Goal: Ask a question

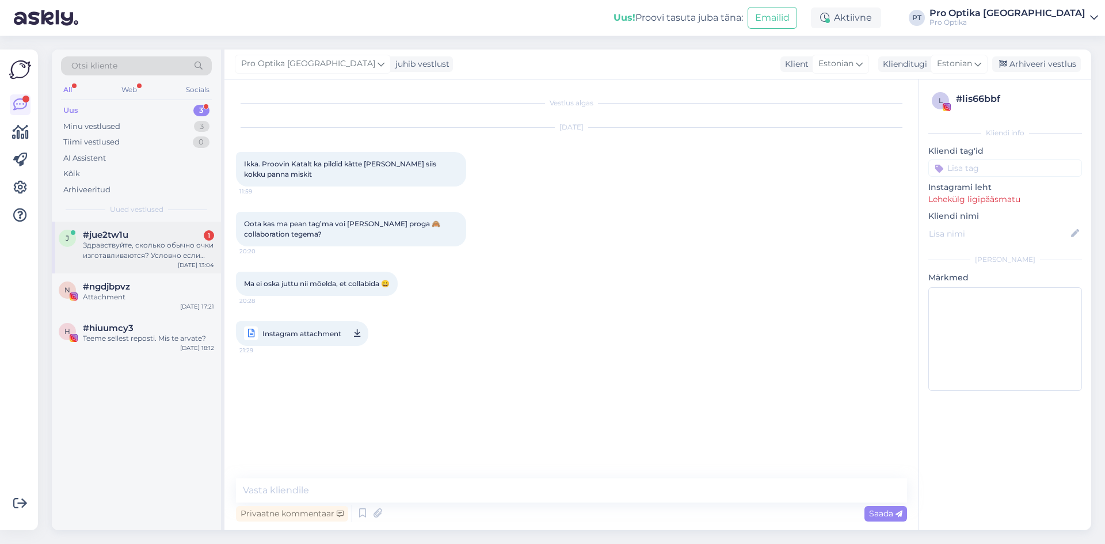
click at [125, 245] on div "Здравствуйте, сколько обычно очки изготавливаются? Условно если завтра (16.09) …" at bounding box center [148, 250] width 131 height 21
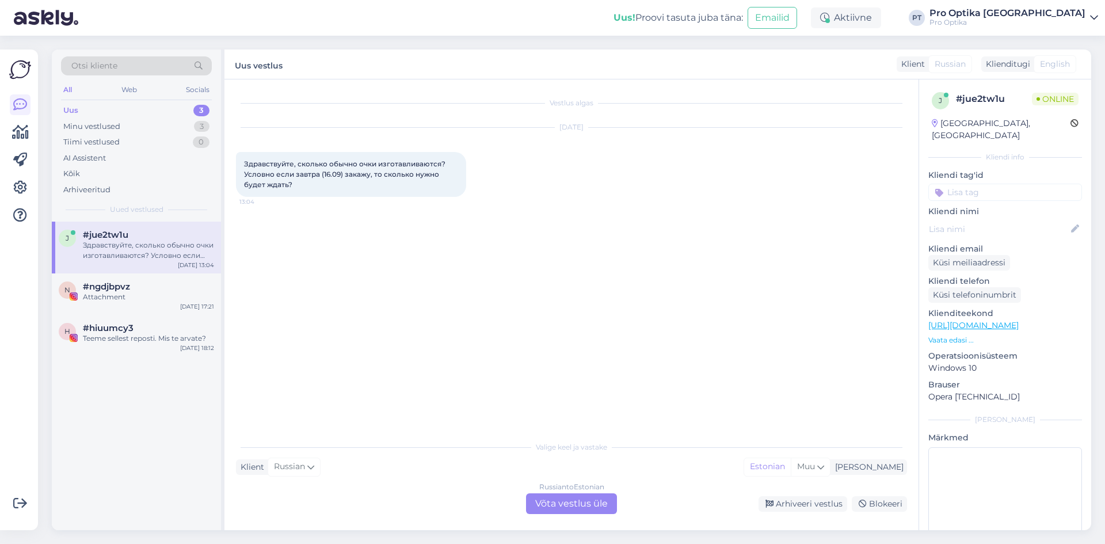
click at [581, 508] on div "Russian to Estonian Võta vestlus üle" at bounding box center [571, 503] width 91 height 21
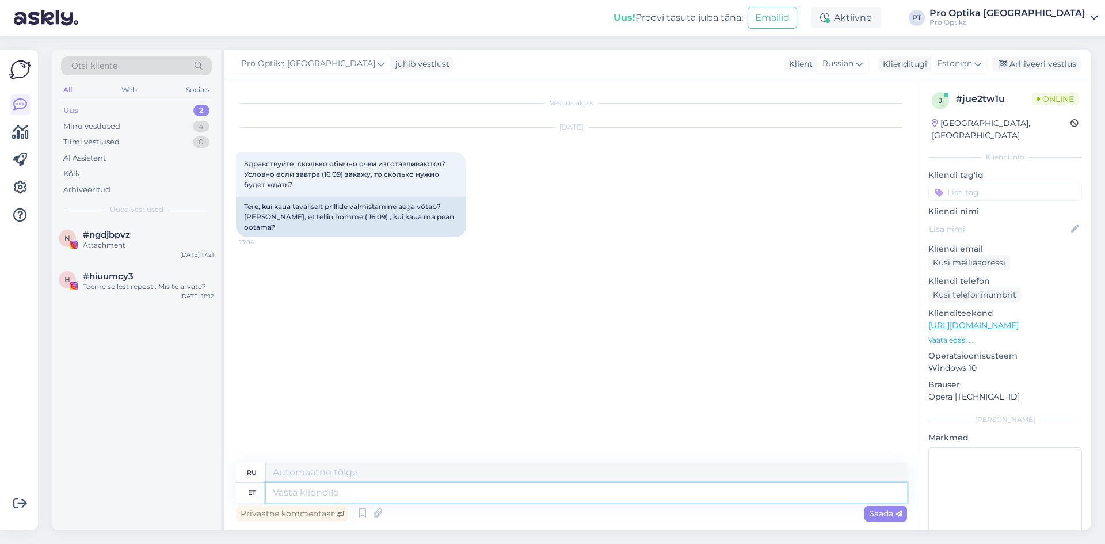
click at [333, 496] on textarea at bounding box center [586, 493] width 641 height 20
type textarea "Tere!"
type textarea "Привет!"
type textarea "[PERSON_NAME]"
type textarea "Если"
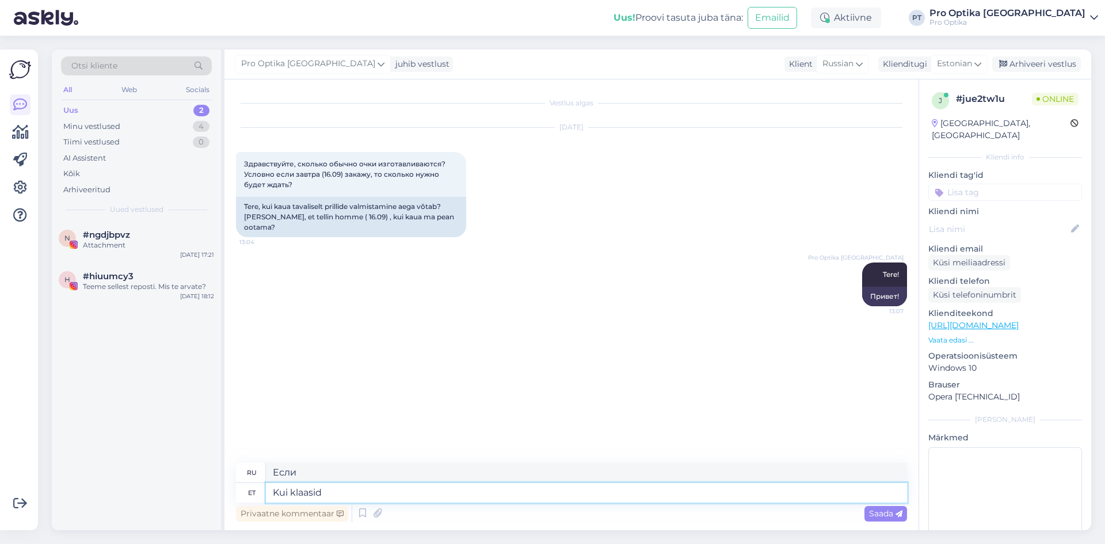
type textarea "Kui klaasid o"
type textarea "Если очки"
type textarea "Kui klaasid on meil l"
type textarea "Если у нас есть очки"
type textarea "[PERSON_NAME] on meil [GEOGRAPHIC_DATA]"
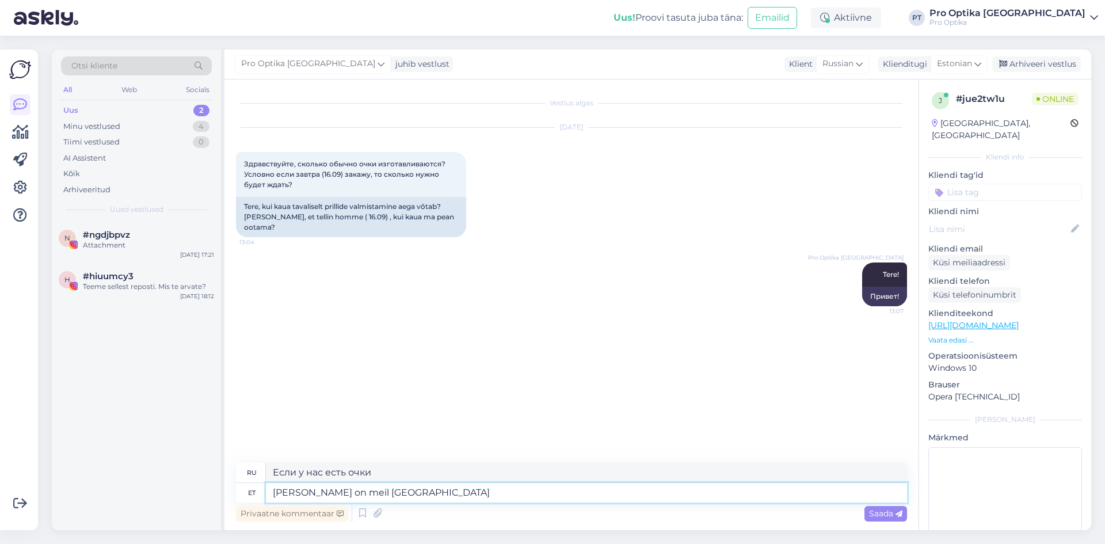
type textarea "Если у нас есть очки в наличии"
type textarea "Kui klaasid on meil laos olemas, l"
type textarea "Если очки есть в наличии,"
type textarea "Kui klaasid on meil laos olemas, läheb ae"
type textarea "Если очки есть в наличии, они пойдут"
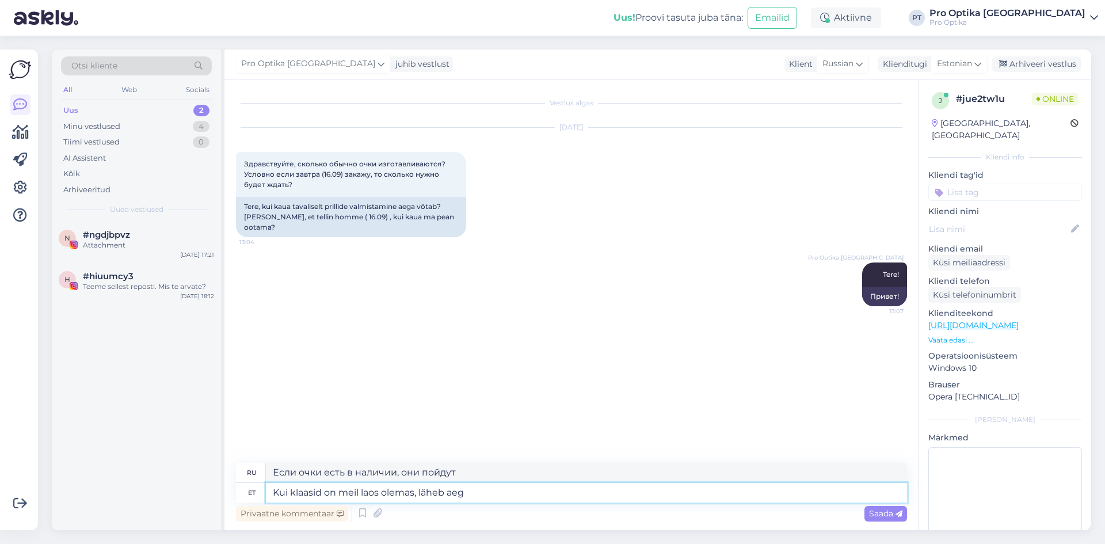
type textarea "Kui klaasid on meil laos olemas, läheb aega"
type textarea "Если очки есть в наличии, это займет время."
type textarea "Kui klaasid on meil laos olemas, läheb aega um"
type textarea "Если очки есть в наличии, это займет около"
type textarea "Kui klaasid on meil laos olemas, läheb aega umbes"
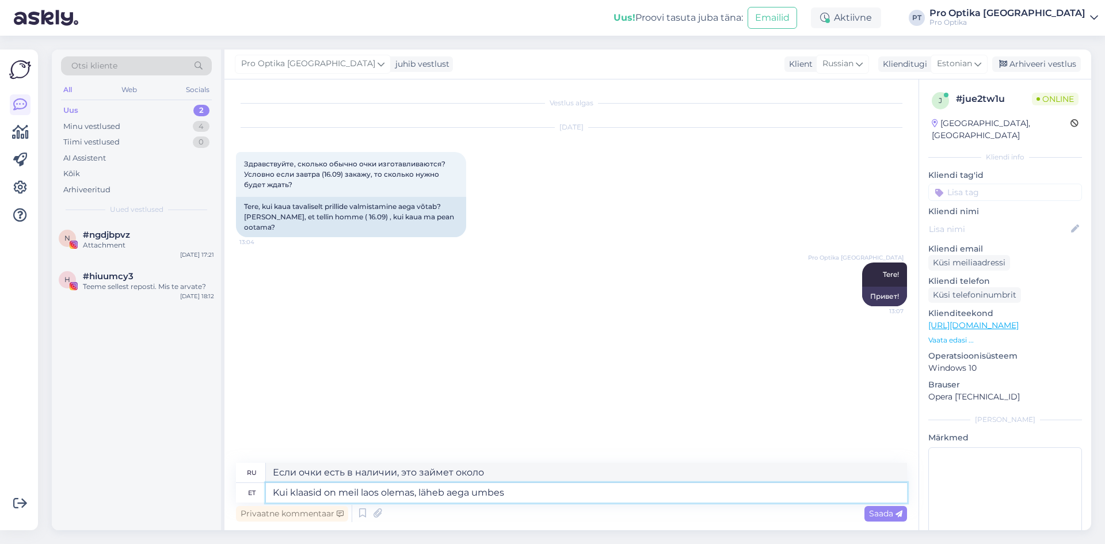
type textarea "Если очки есть на складе, это займет примерно"
type textarea "Kui klaasid on meil laos olemas, läheb aega umbes 3 t"
type textarea "Если очки есть в наличии, то это займет около 3"
type textarea "Kui klaasid on meil laos olemas, läheb aega umbes 3 tööpäeva"
type textarea "Если очки есть на складе, то изготовление займет около 3 рабочих дней."
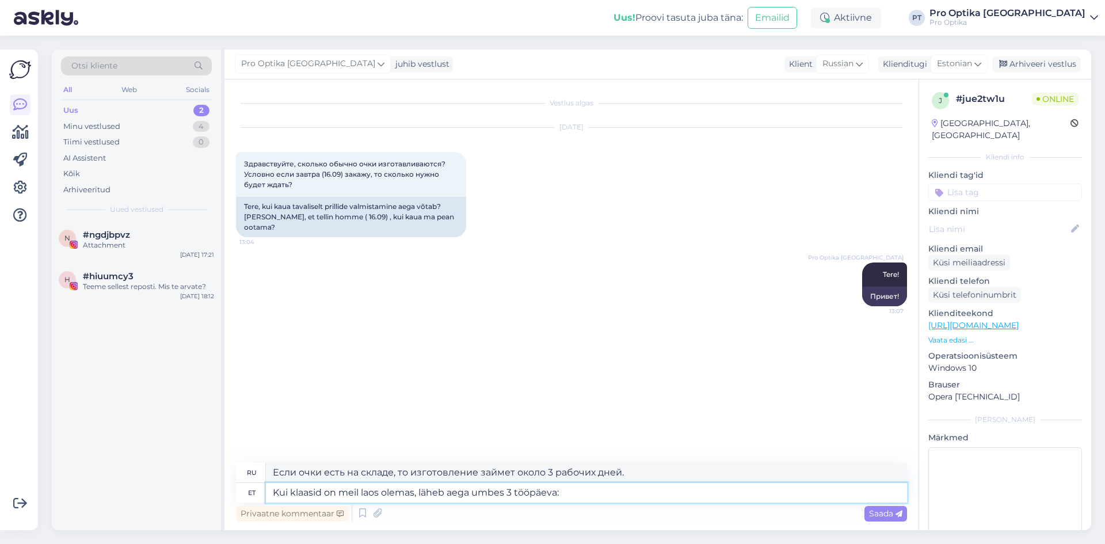
type textarea "Kui klaasid on meil laos olemas, läheb aega umbes 3 tööpäeva:"
type textarea "Если очки есть на складе, то изготовление займет около 3 рабочих дней:"
type textarea "Kui klaasid on meil laos olemas, läheb aega umbes 3 tööpäeva."
type textarea "Если очки есть на складе, то изготовление займет около 3 рабочих дней."
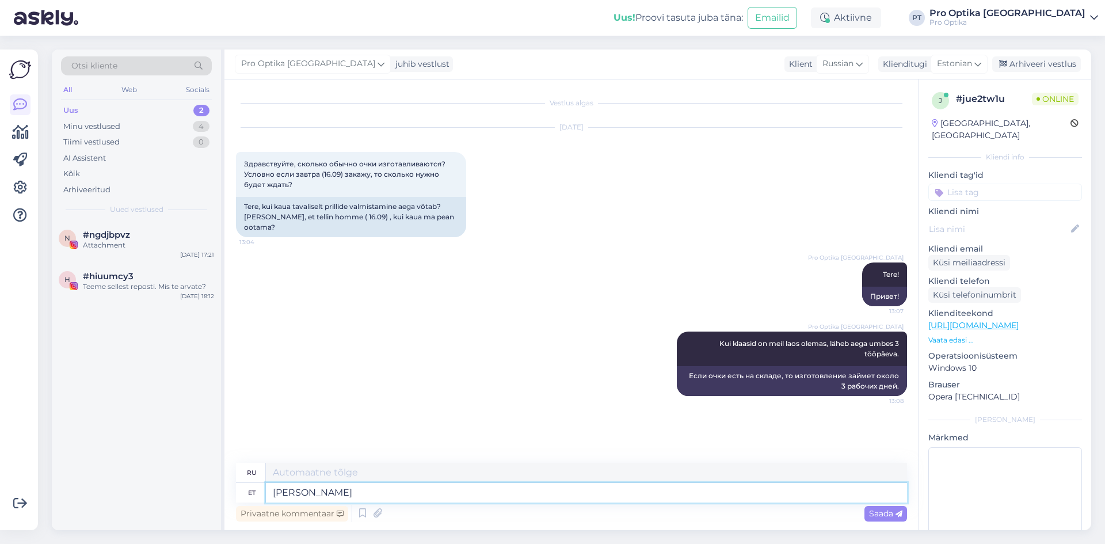
type textarea "[PERSON_NAME]"
type textarea "Если"
type textarea "Kui on"
type textarea "Если есть"
type textarea "Kui on vaja"
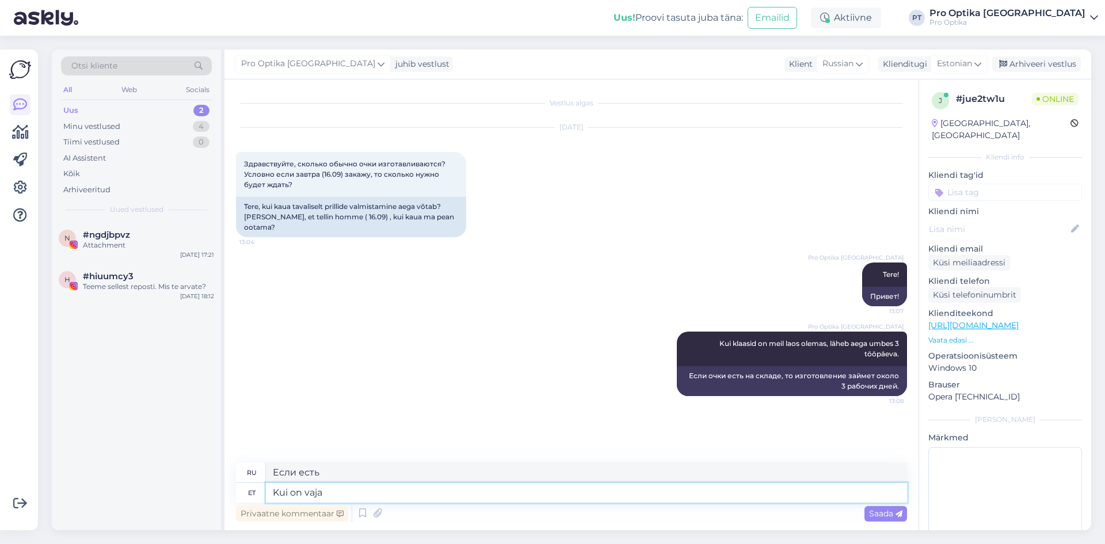
type textarea "При необходимости"
type textarea "Kui on vaja tellida s"
type textarea "Если вам нужно заказать"
type textarea "Kui on vaja tellida siis"
type textarea "Если вам нужно заказать, то"
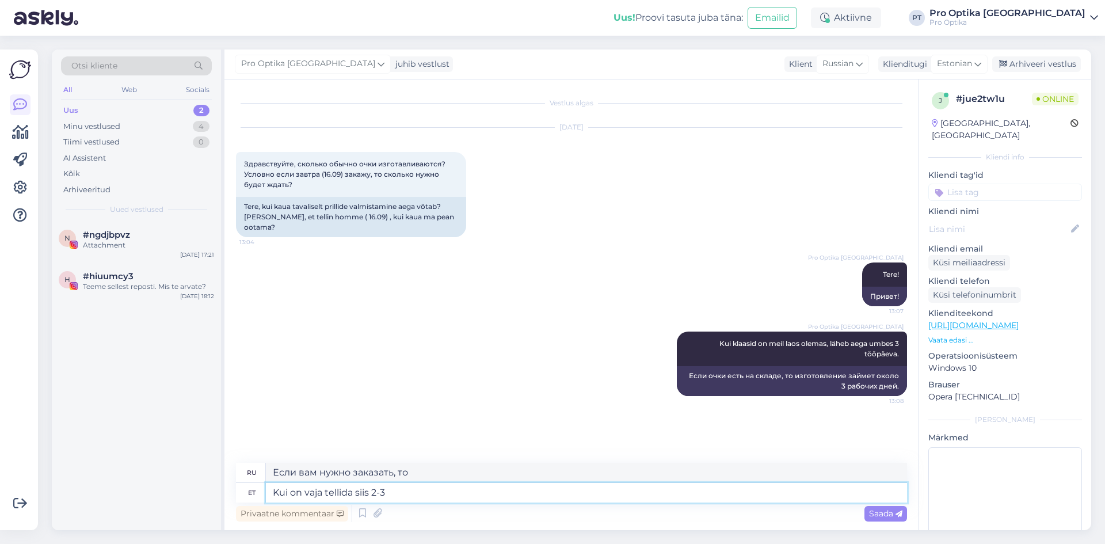
type textarea "Kui on vaja tellida siis 2-3 n"
type textarea "При необходимости заказывайте 2-3"
type textarea "Kui on vaja tellida siis 2-3 nädalat,"
type textarea "Если нужно заказать, то 2-3 недели,"
type textarea "Kui on vaja tellida siis 2-3 nädalat, see"
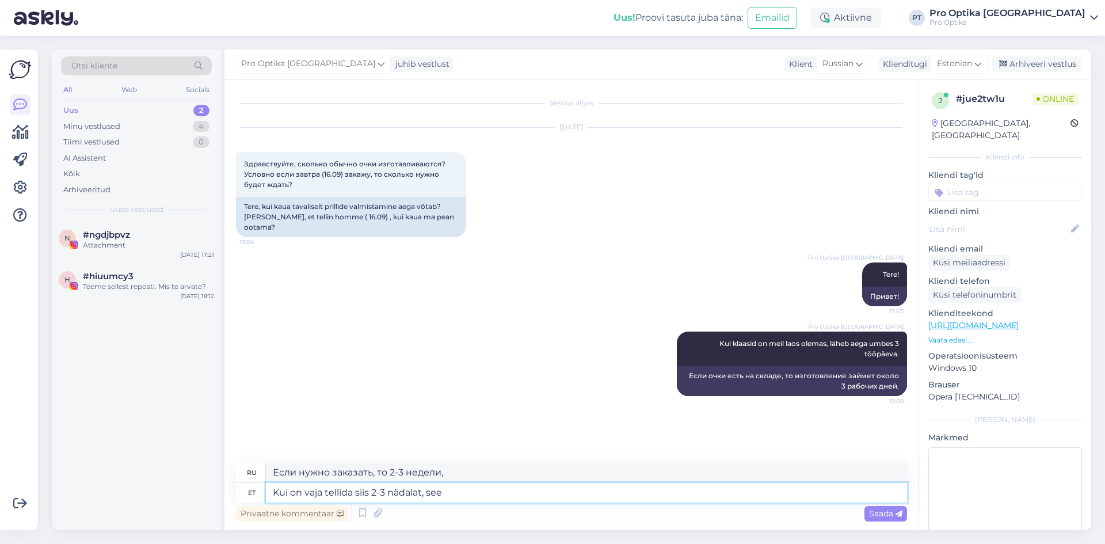
type textarea "Если вам нужно сделать заказ, то это займет 2-3 недели."
type textarea "Kui on vaja tellida siis 2-3 nädalat, see kõik s"
type textarea "Если нужно заказать, то 2-3 недели и всё."
type textarea "Kui on vaja tellida siis 2-3 nädalat, see kõik sõltub r"
type textarea "Если вам нужно сделать заказ, это займет 2-3 недели, все зависит"
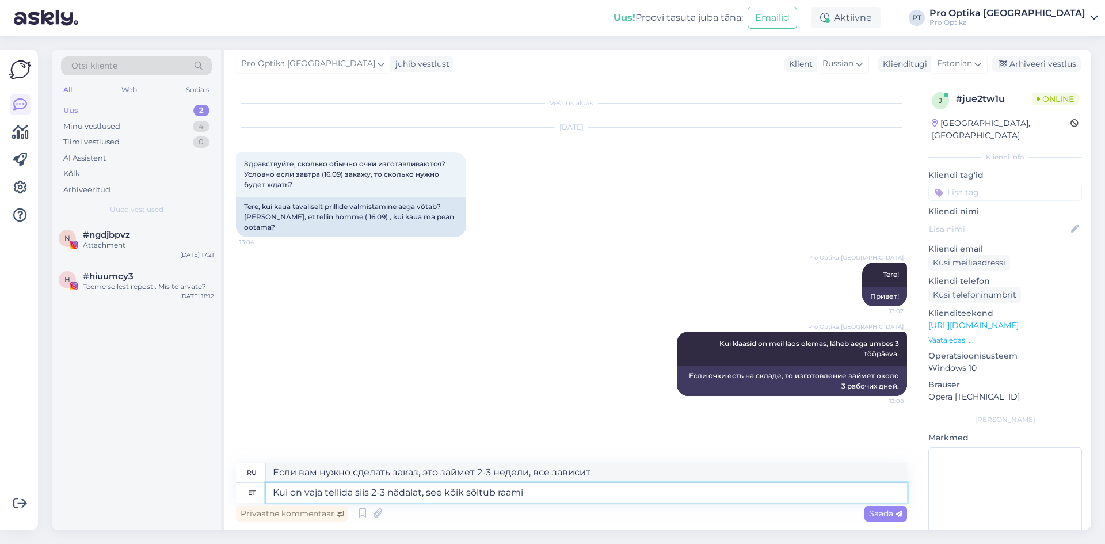
type textarea "Kui on vaja tellida siis 2-3 nädalat, see kõik sõltub raami v"
type textarea "Если нужно заказать, то срок изготовления составит 2-3 недели, все зависит от р…"
type textarea "Kui on vaja tellida siis 2-3 nädalat, see kõik sõltub raami valikust"
type textarea "Если нужно сделать заказ, то срок изготовления составит 2-3 недели, все зависит…"
type textarea "Kui on vaja tellida siis 2-3 nädalat, see kõik sõltub raami valikust ja"
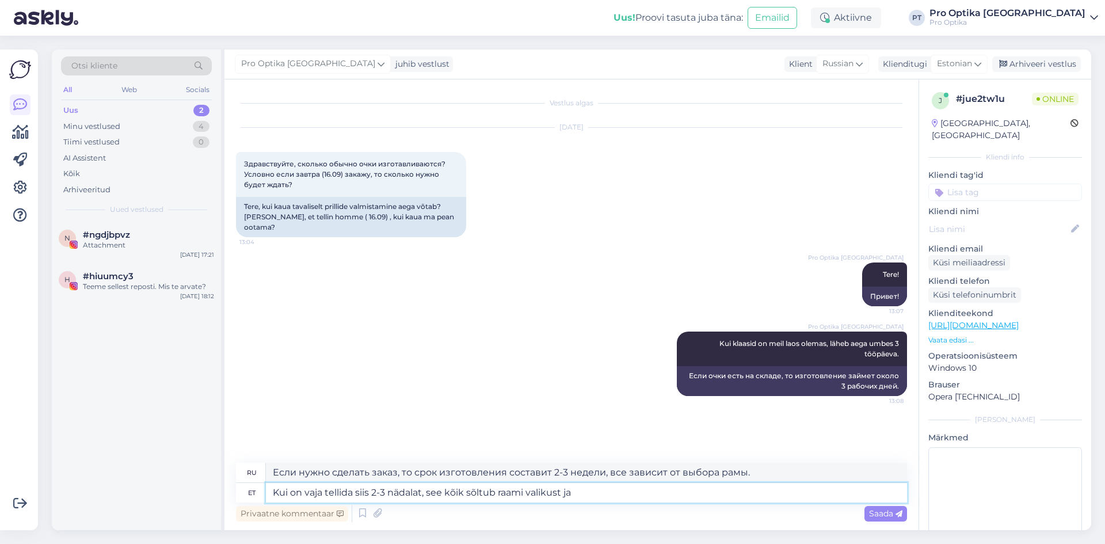
type textarea "Если нужно сделать заказ, то это займет 2-3 недели, все зависит от выбора рамы и"
type textarea "Kui on vaja tellida siis 2-3 nädalat, see kõik sõltub raami valikust ja prillir…"
type textarea "Если вам нужно сделать заказ, то это займет 2-3 недели, все зависит от выбора о…"
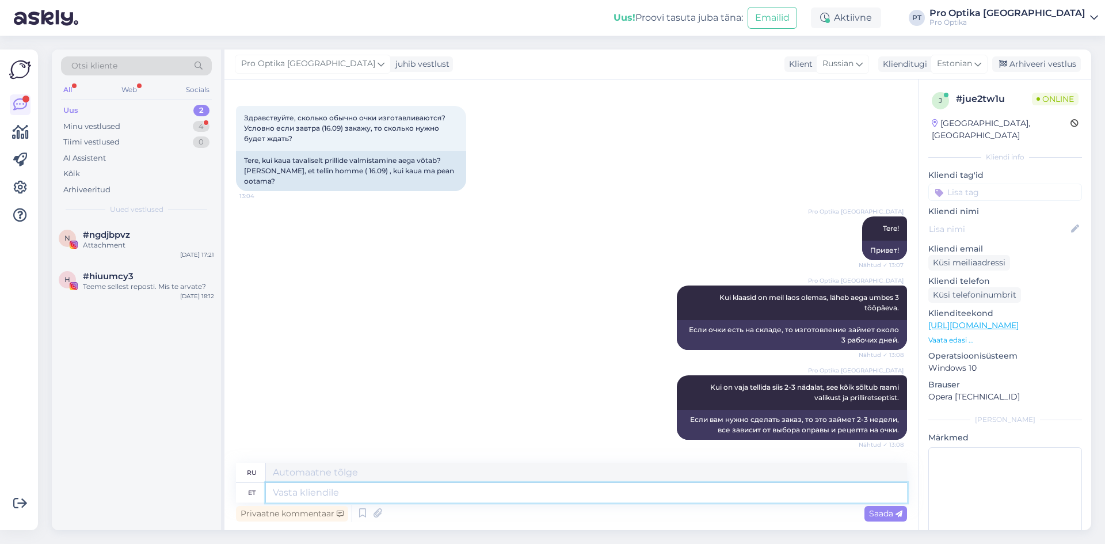
scroll to position [136, 0]
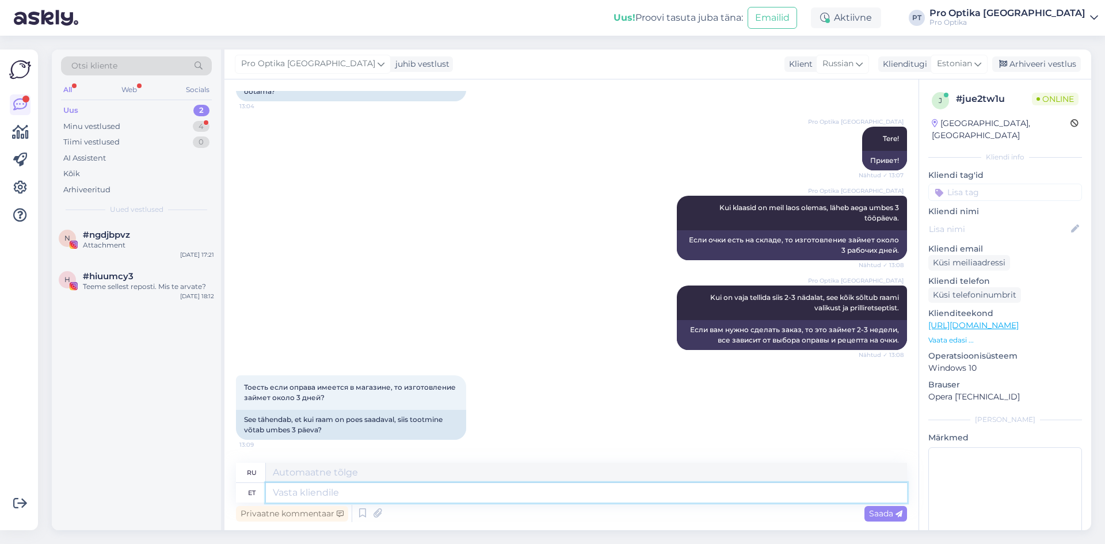
click at [346, 484] on textarea at bounding box center [586, 493] width 641 height 20
type textarea "Võimalik,"
type textarea "Возможно,"
type textarea "Võimalik, [GEOGRAPHIC_DATA]"
type textarea "Возможно очки"
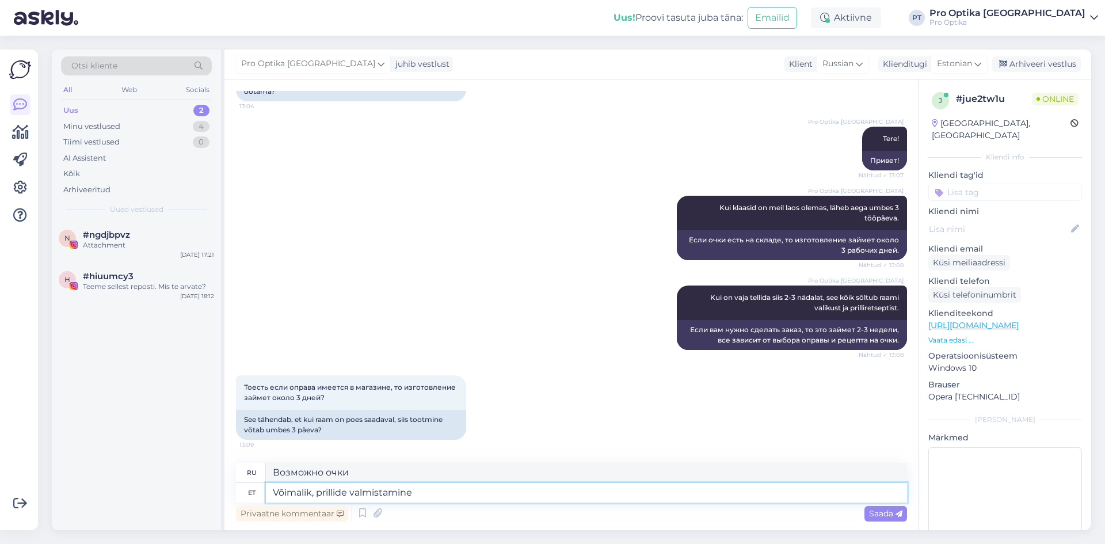
type textarea "Võimalik, prillide valmistamine"
type textarea "Возможно, изготовление очков"
type textarea "Võimalik, prillide valmistamine sõltub s"
type textarea "Возможно, изготовление очков зависит"
type textarea "Võimalik, prillide valmistamine sõltub siis"
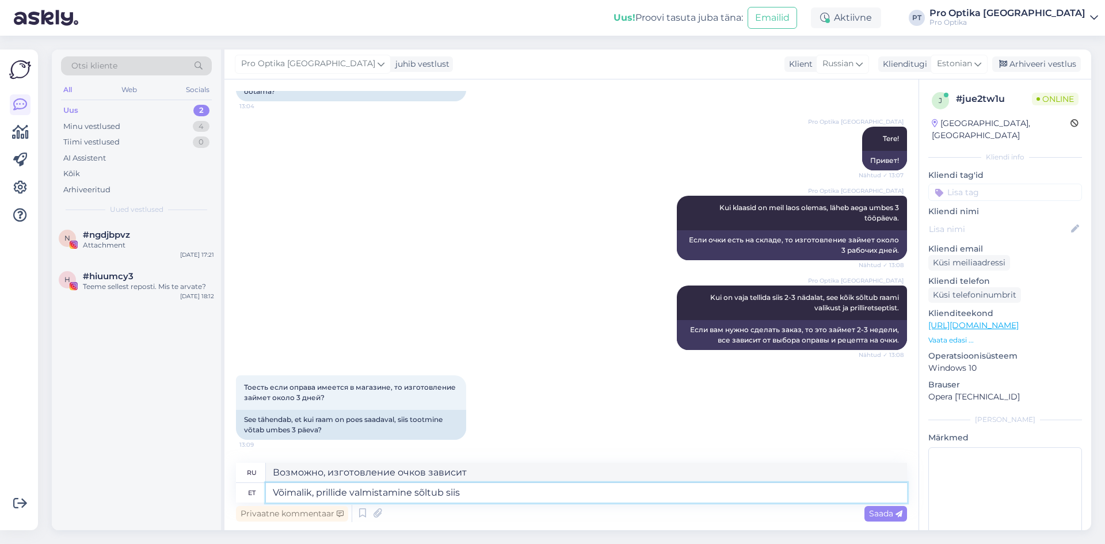
type textarea "Возможно, изготовление очков тогда зависит"
type textarea "Võimalik, prillide valmistamine sõltub siiski"
type textarea "Возможно, однако, что производство очков зависит"
type textarea "Võimalik, prillide valmistamine sõltub siiski lõplikult k"
type textarea "Возможно, но производство очков в конечном итоге зависит"
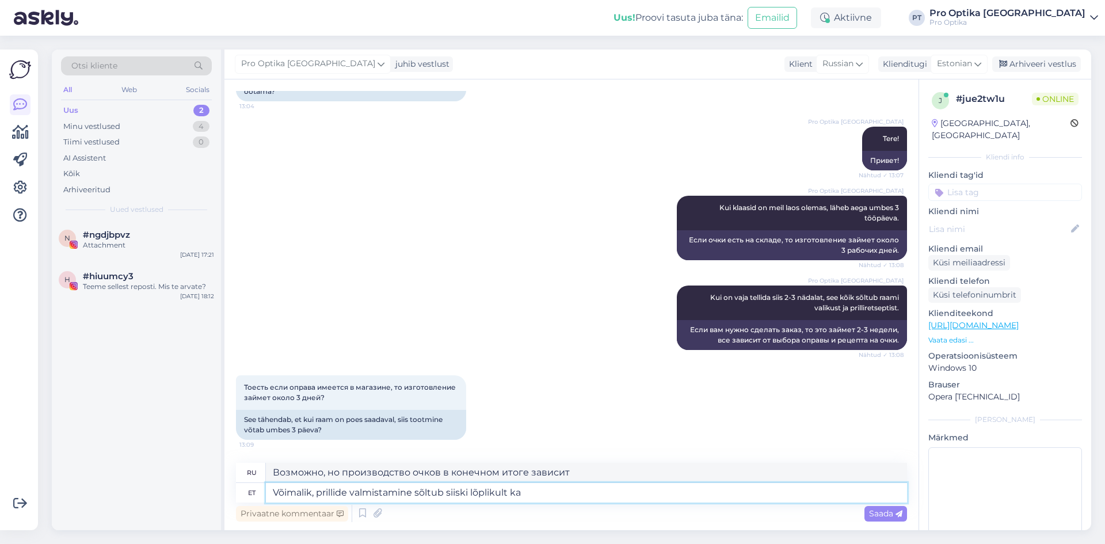
type textarea "Võimalik, prillide valmistamine sõltub siiski lõplikult ka"
type textarea "Это возможно, но производство очков в конечном итоге также зависит от"
type textarea "Võimalik, prillide valmistamine sõltub siiski lõplikult ka retseptist ja"
type textarea "Это возможно, но изготовление очков в конечном итоге зависит от рецепта."
type textarea "Võimalik, prillide valmistamine sõltub siiski lõplikult ka retseptist ja"
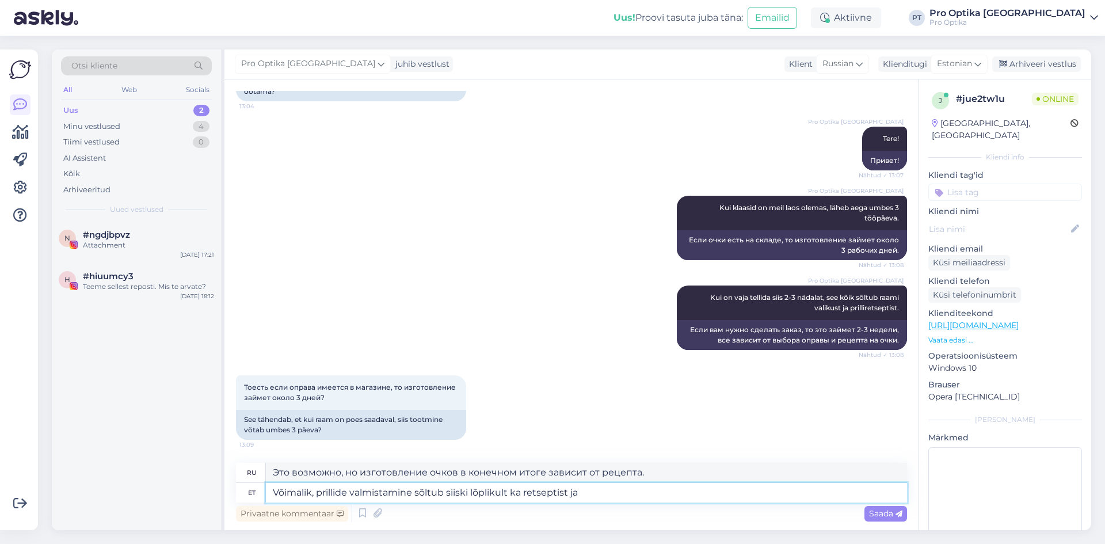
type textarea "Это возможно, но изготовление очков в конечном итоге зависит от рецепта и"
type textarea "Võimalik, prillide valmistamine sõltub siiski lõplikult ka retseptist ja klaasi…"
type textarea "Это возможно, но изготовление очков в конечном итоге зависит от рецепта и качес…"
type textarea "Võimalik, prillide valmistamine sõltub siiski lõplikult ka retseptist ja klaasi…"
type textarea "Это возможно, но изготовление очков в конечном итоге зависит от рецепта и налич…"
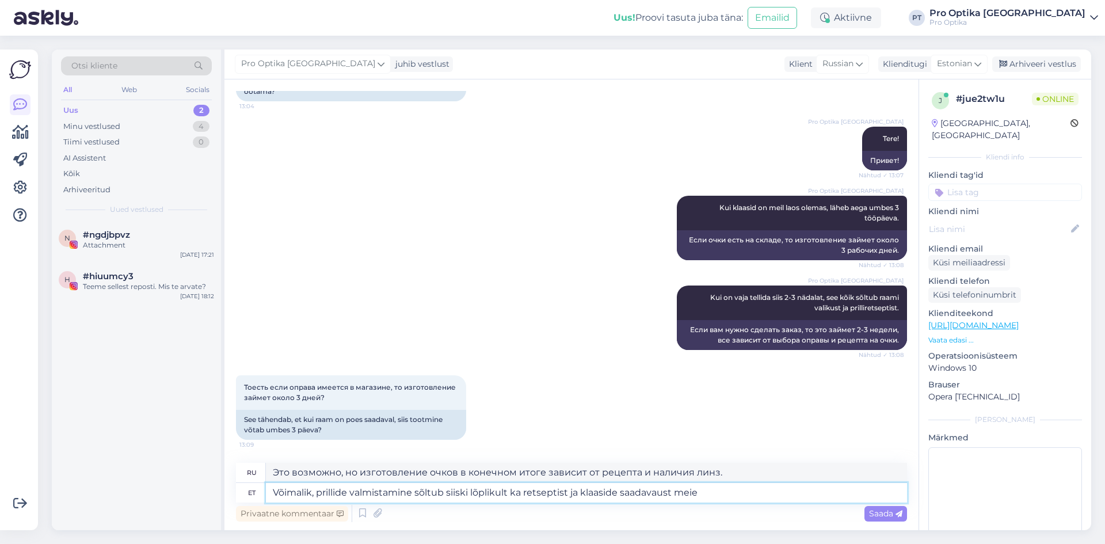
type textarea "Võimalik, prillide valmistamine sõltub siiski lõplikult ka retseptist ja klaasi…"
type textarea "Это возможно, но производство очков в конечном итоге зависит от рецепта и налич…"
type textarea "Võimalik, prillide valmistamine sõltub siiski lõplikult ka retseptist ja klaasi…"
type textarea "Это возможно, но производство очков в конечном итоге зависит от рецепта и налич…"
type textarea "Võimalik, prillide valmistamine sõltub siiski lõplikult ka retseptist ja klaasi…"
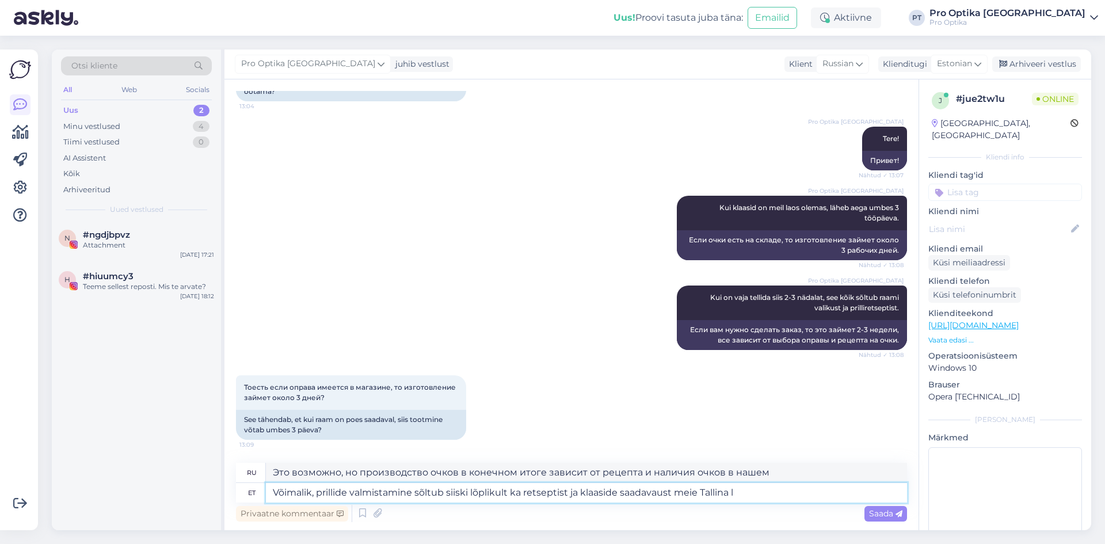
type textarea "Это возможно, но изготовление очков в конечном итоге зависит от рецепта и налич…"
type textarea "Võimalik, prillide valmistamine sõltub siiski lõplikult ka retseptist ja klaasi…"
type textarea "Это возможно, но изготовление очков в конечном итоге зависит от рецепта и налич…"
type textarea "Võimalik, prillide valmistamine sõltub siiski lõplikult ka retseptist ja klaasi…"
type textarea "Это возможно, но изготовление очков в конечном итоге зависит от рецепта и налич…"
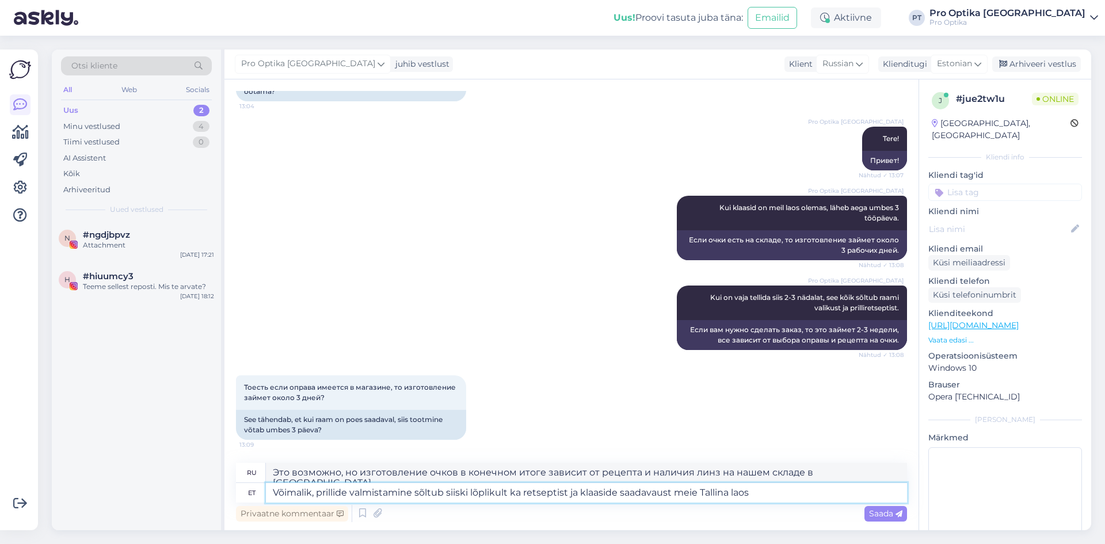
click at [672, 492] on textarea "Võimalik, prillide valmistamine sõltub siiski lõplikult ka retseptist ja klaasi…" at bounding box center [586, 493] width 641 height 20
type textarea "Võimalik, prillide valmistamine sõltub siiski lõplikult ka retseptist ja klaasi…"
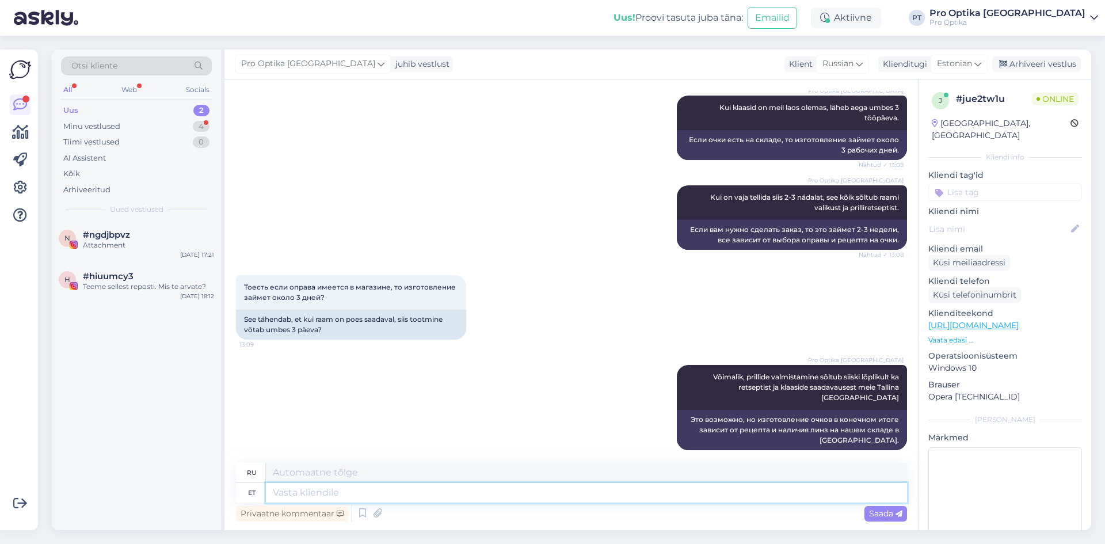
scroll to position [346, 0]
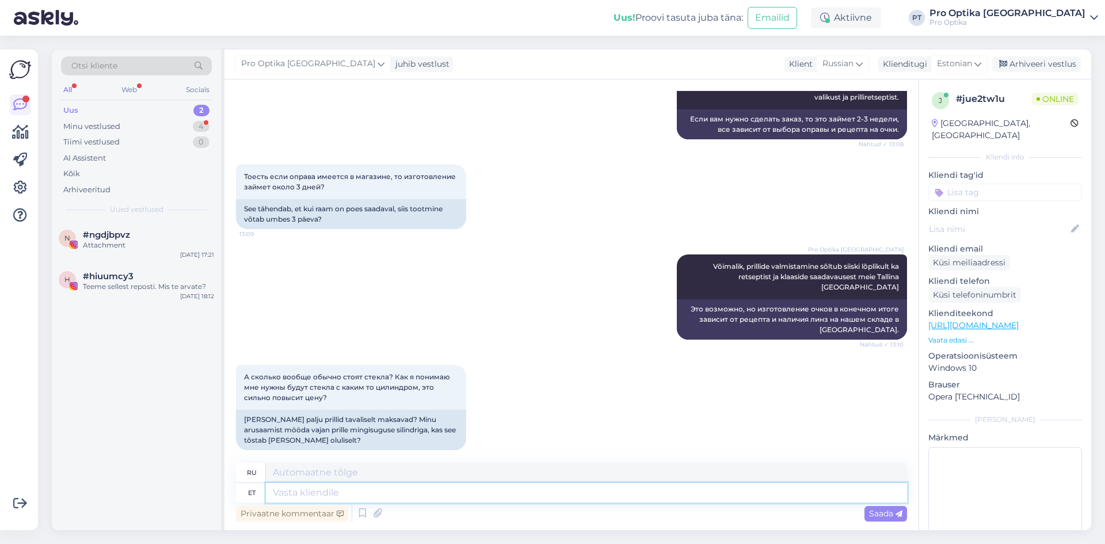
click at [322, 490] on textarea at bounding box center [586, 493] width 641 height 20
type textarea "[PERSON_NAME]"
type textarea "зависит от"
type textarea "[PERSON_NAME]"
type textarea "зависит от цилиндра"
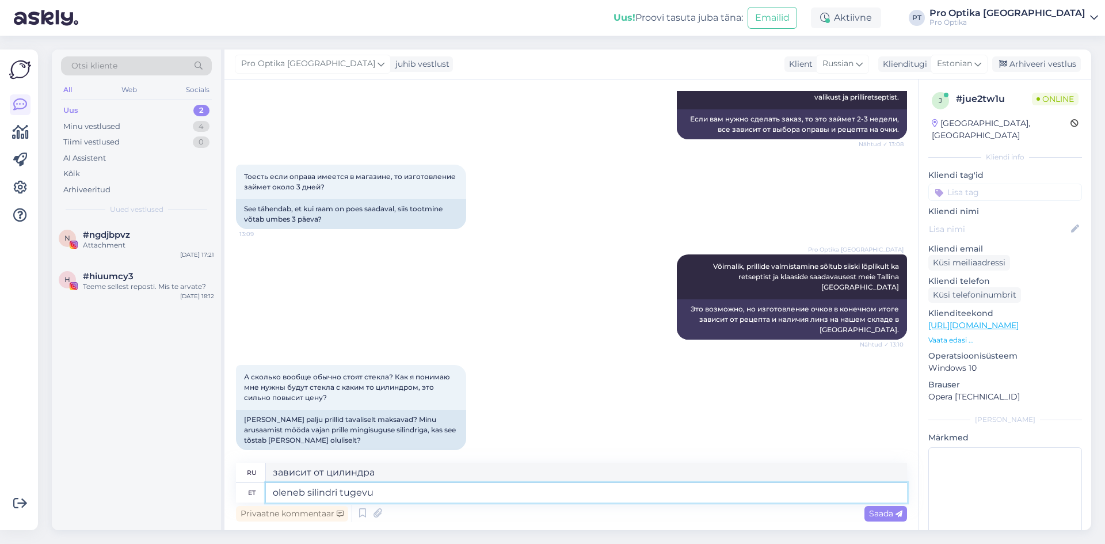
type textarea "oleneb silindri tugevus"
type textarea "зависит от поддержки цилиндра"
type textarea "oleneb silindri tugevusest"
type textarea "зависит от прочности цилиндра"
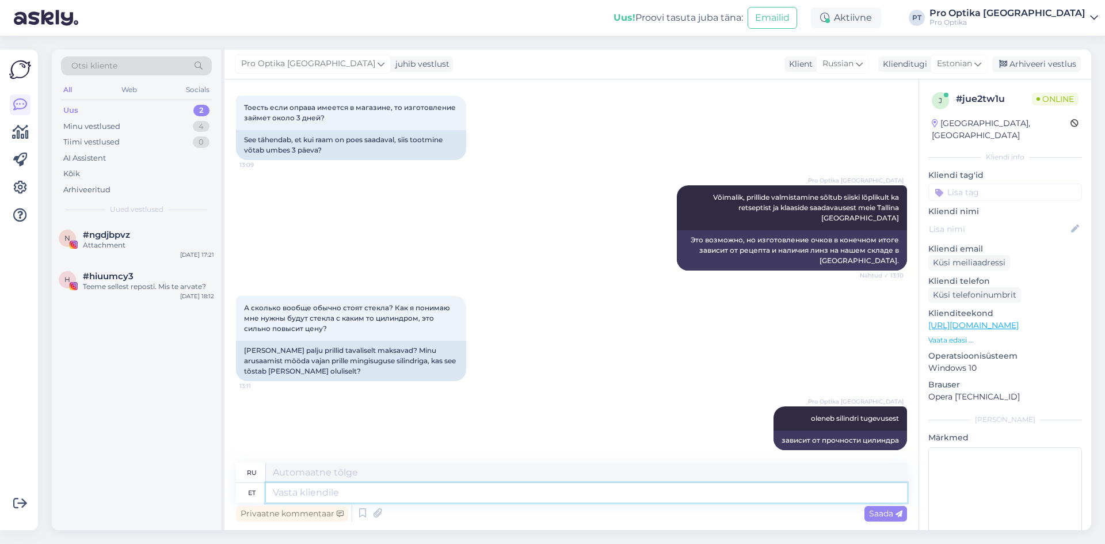
click at [297, 497] on textarea at bounding box center [586, 493] width 641 height 20
click at [322, 490] on textarea at bounding box center [586, 493] width 641 height 20
click at [300, 497] on textarea at bounding box center [586, 493] width 641 height 20
type textarea "palun"
type textarea "пожалуйста"
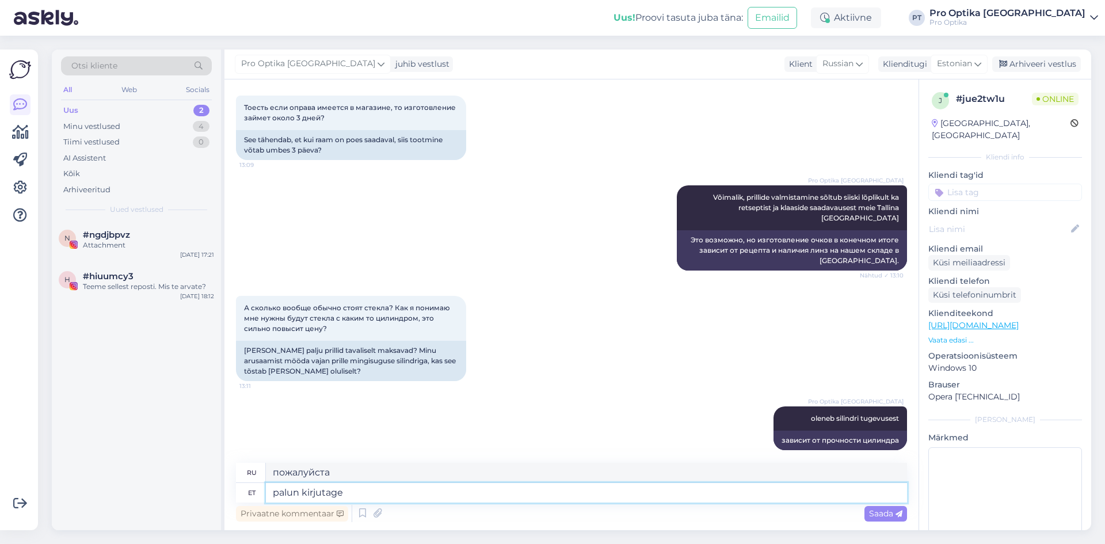
type textarea "palun kirjutage"
type textarea "пожалуйста, напишите"
type textarea "palun kirjutage oma"
type textarea "пожалуйста, напишите свой"
type textarea "palun kirjutage oma prilli"
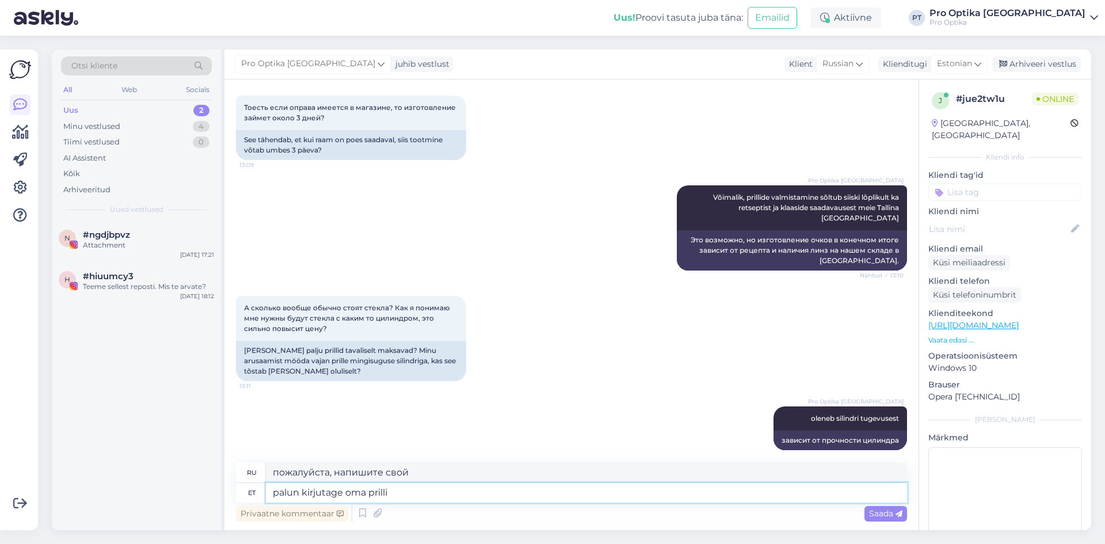
type textarea "пожалуйста, напишите ваши очки"
type textarea "palun kirjutage oma prilliretsept, s"
type textarea "пожалуйста, выпишите рецепт на очки,"
type textarea "palun kirjutage oma prilliretsept, saan"
type textarea "Пожалуйста, напишите ваш рецепт на очки, я могу"
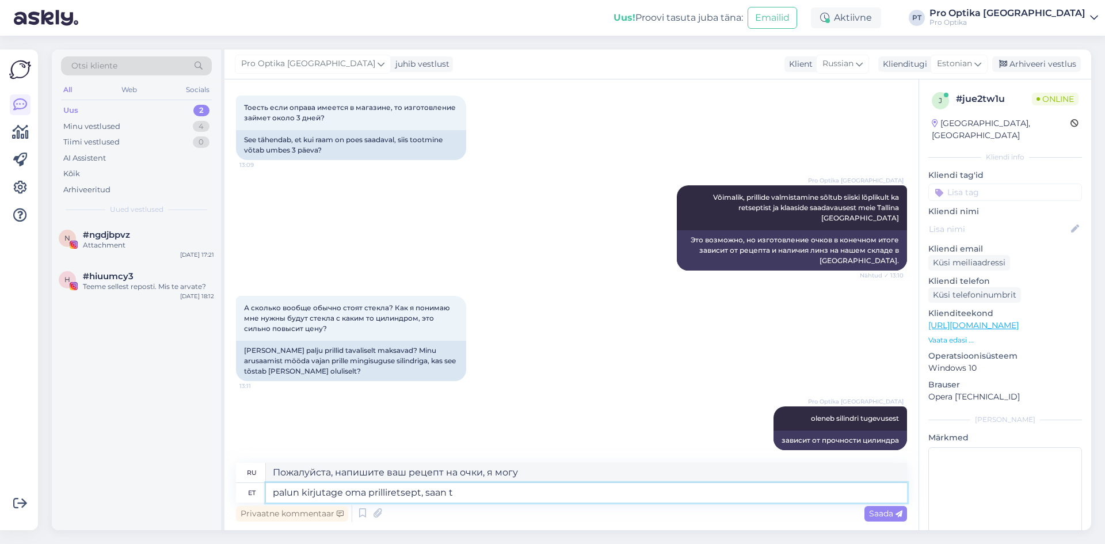
type textarea "palun kirjutage oma prilliretsept, saan te"
type textarea "Пожалуйста, напишите ваш рецепт на очки, я могу вам дать."
type textarea "palun kirjutage oma prilliretsept, saan"
type textarea "Пожалуйста, запишите рецепт на очки, я могу"
type textarea "palun kirjutage oma prilliretsept, saan teile"
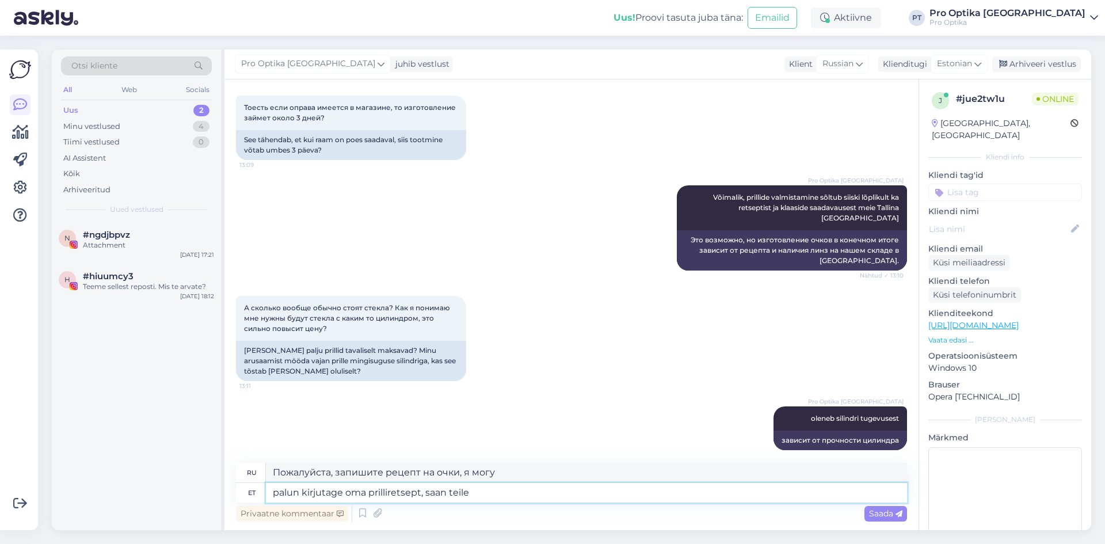
type textarea "Пожалуйста, запишите рецепт на очки, я смогу вам его дать."
type textarea "palun kirjutage oma prilliretsept, saan teile mingi"
type textarea "Пожалуйста, запишите рецепт на очки, я вам их дам."
type textarea "palun kirjutage oma prilliretsept, saan teile [PERSON_NAME]"
type textarea "Пожалуйста, напишите рецепт на очки, и я смогу назвать вам цену."
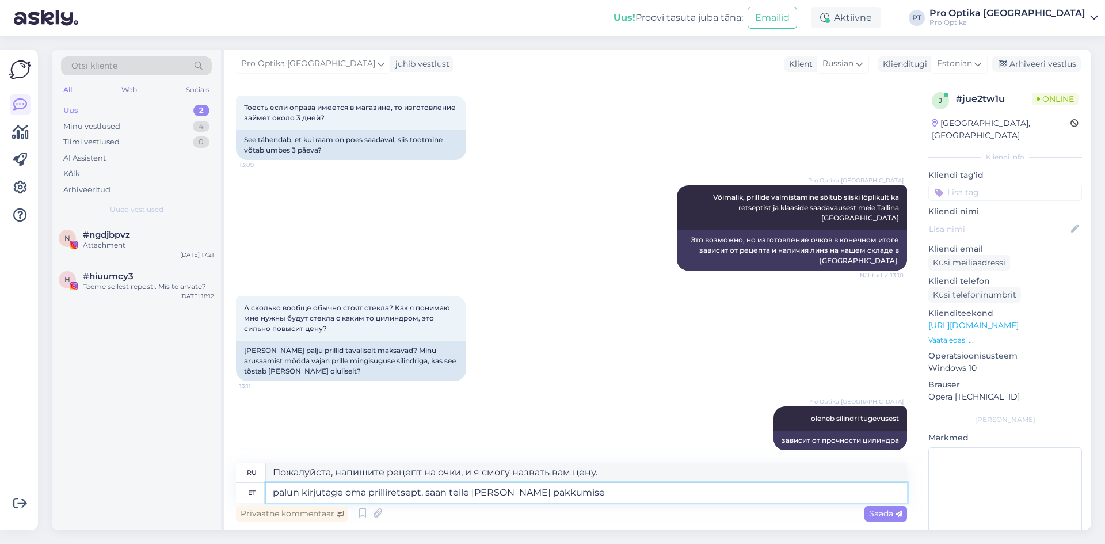
type textarea "palun kirjutage oma prilliretsept, saan teile [PERSON_NAME] pakkumise"
type textarea "Пожалуйста, запишите свой рецепт, и я сообщу вам цену."
type textarea "palun kirjutage oma prilliretsept, saan teile [PERSON_NAME] pakkumise teha"
type textarea "Пожалуйста, запишите рецепт на очки, и я смогу назвать вам цену."
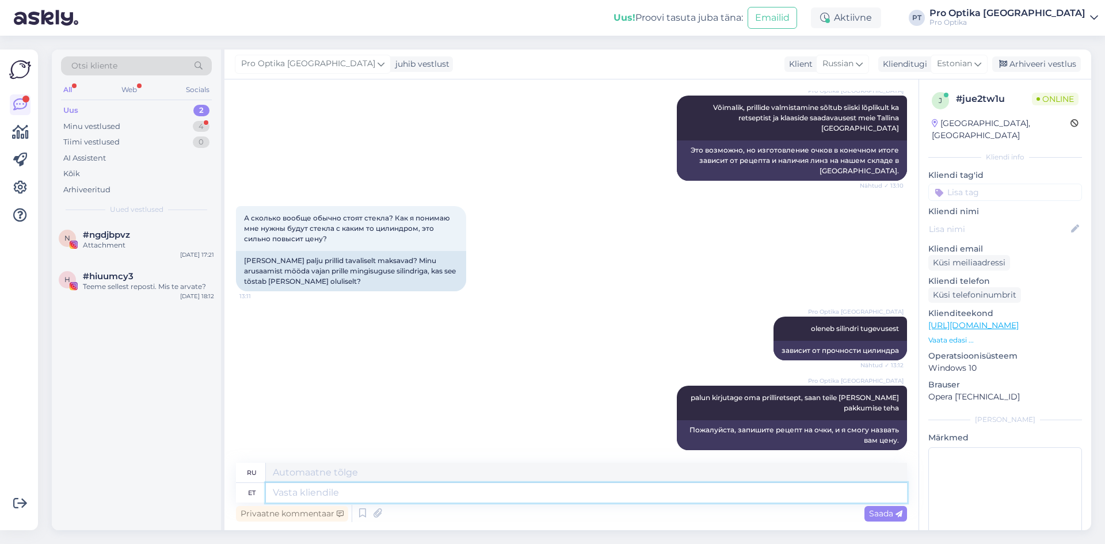
scroll to position [740, 0]
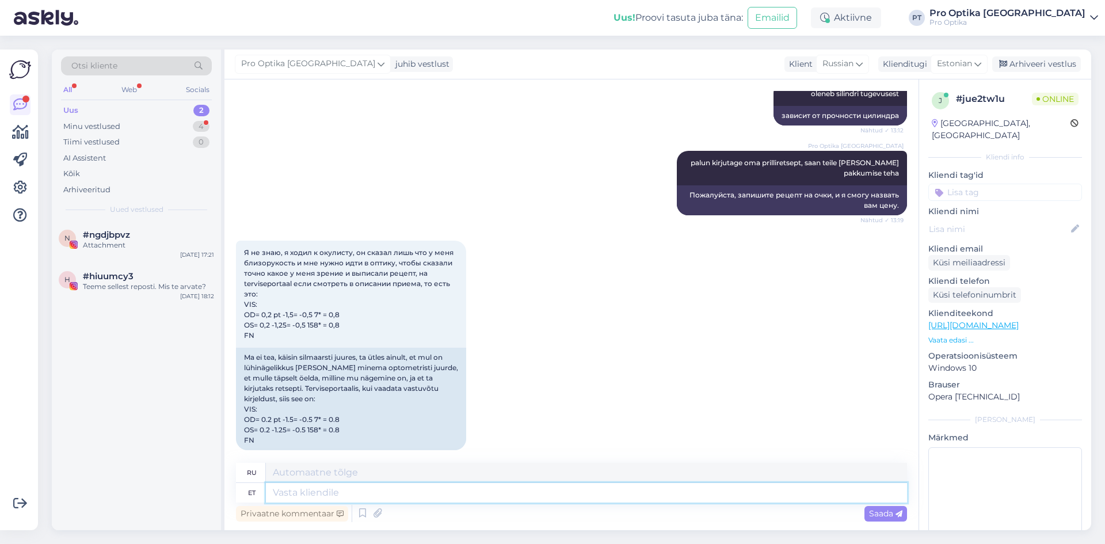
click at [362, 495] on textarea at bounding box center [586, 493] width 641 height 20
click at [305, 487] on textarea at bounding box center [586, 493] width 641 height 20
type textarea "Klaaside"
type textarea "Очки"
type textarea "Klaaside hind"
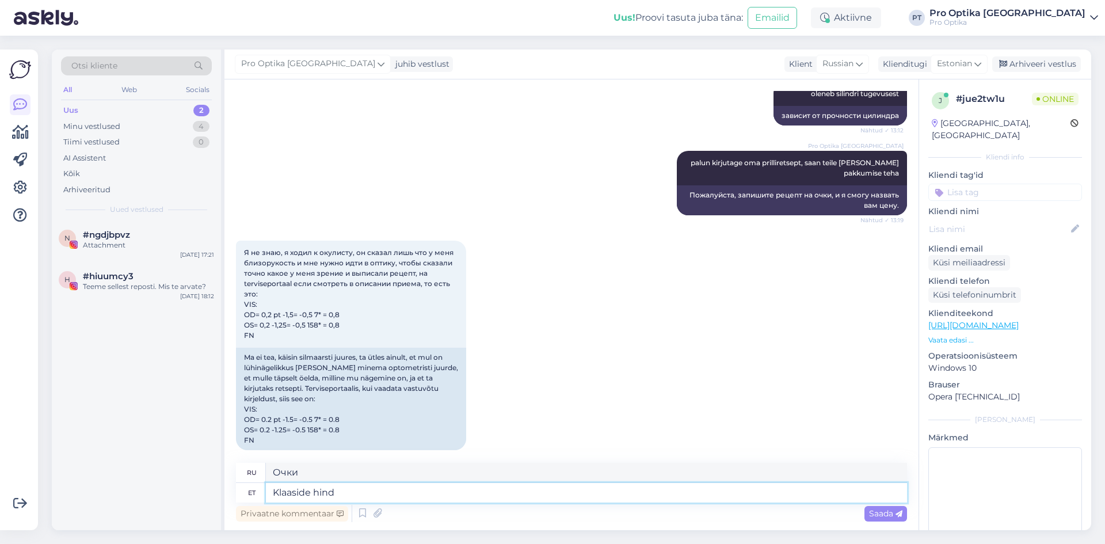
type textarea "Цена очков"
type textarea "Klaaside hind algab"
type textarea "Цена на очки начинается от"
type textarea "Klaaside hind algab 69"
type textarea "Очки начинаются от 69"
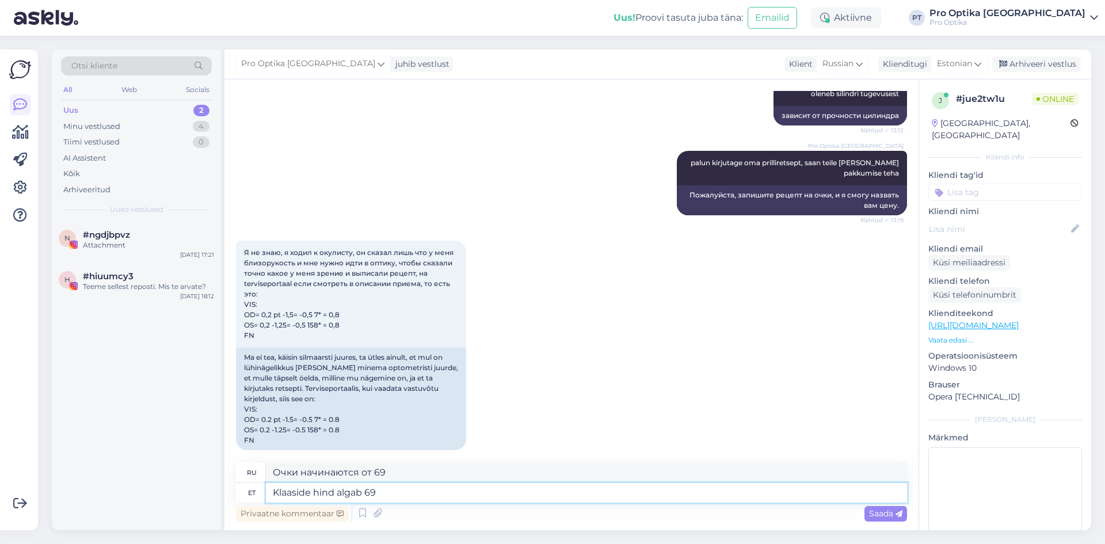
type textarea "Klaaside hind algab 69["
type textarea "Цена на очки начинается от 69["
type textarea "Klaaside hind algab 69"
type textarea "Очки начинаются от 69"
type textarea "Klaaside hind algab 69€"
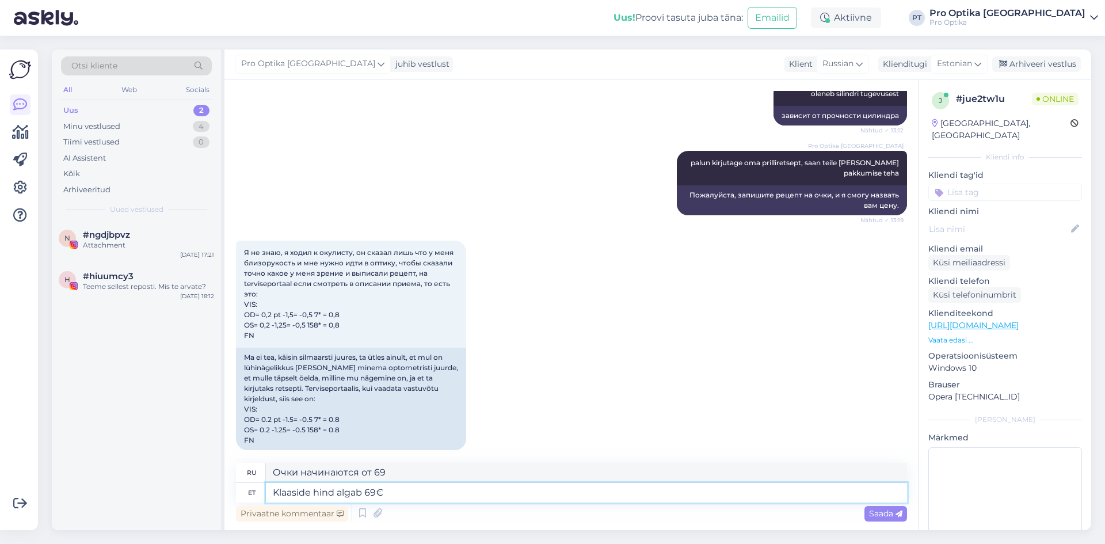
type textarea "Цена на очки начинается от 69€."
type textarea "Klaaside hind algab 69€ p"
type textarea "Цена на очки начинается от 69 евро за штуку."
type textarea "Klaaside hind algab 69"
type textarea "Цена на очки начинается от 69€."
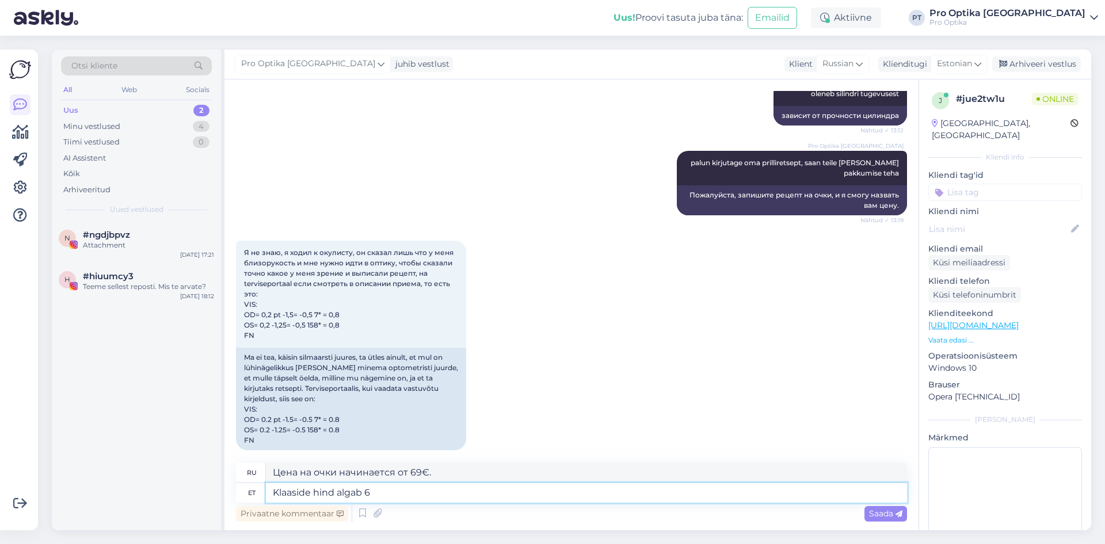
type textarea "Klaaside hind algab"
type textarea "Цена на очки начинается от"
type textarea "Klaaside hind algab 49"
type textarea "Очки начинаются от 49"
type textarea "Klaaside hind algab 49€"
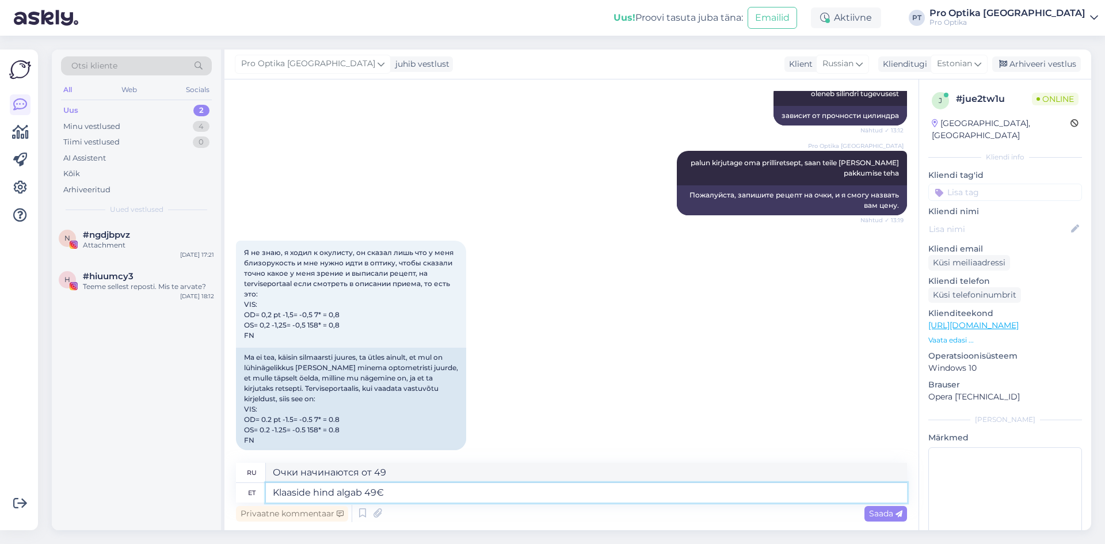
type textarea "Цена на очки начинается от 49€."
type textarea "Klaaside hind algab 49€ paar, [GEOGRAPHIC_DATA]"
type textarea "Цена на очки начинается от 49 евро за пару,"
type textarea "[PERSON_NAME] hind algab 49€ paar, parema ka"
type textarea "Цена на очки начинается от 49 евро за пару, лучше"
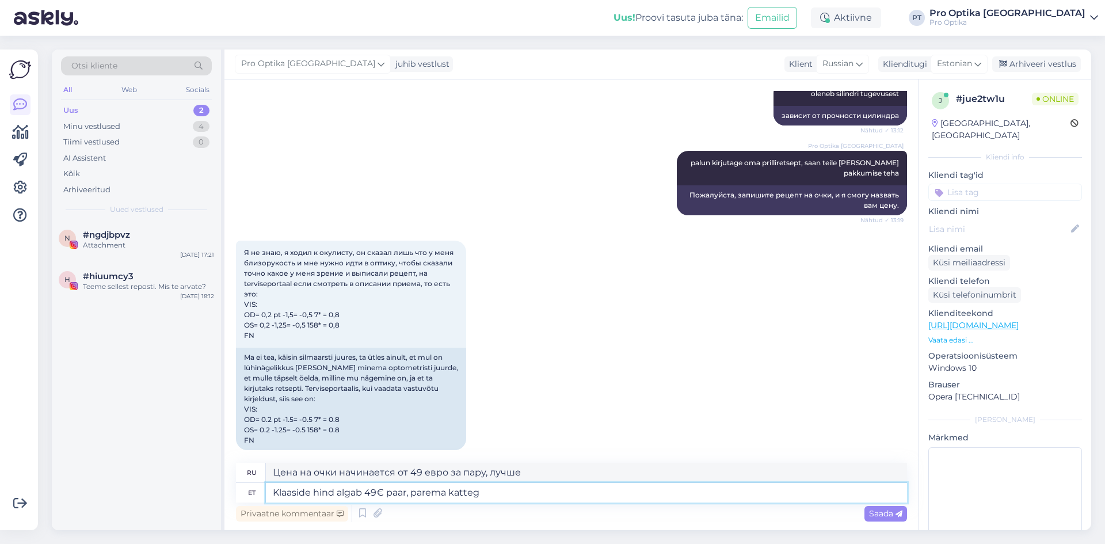
type textarea "Klaaside hind algab 49€ paar, parema kattega"
type textarea "Цена на очки с улучшенным покрытием начинается от 49 евро за пару."
type textarea "[PERSON_NAME] hind algab 49€ paar, parema"
type textarea "Цена на очки начинается от 49 евро за пару, лучше"
type textarea "Klaaside hind algab 49€ paar, parema pinnakattega"
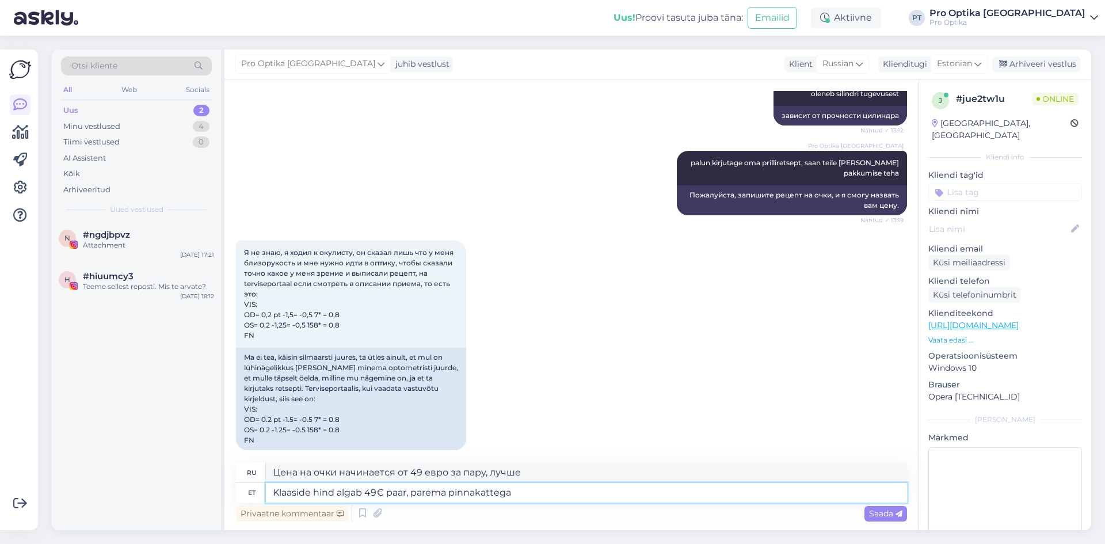
type textarea "Цена на очки начинается от 49 евро за пару, с улучшенным покрытием."
type textarea "Klaaside hind algab 49€ paar, parema pinnakattega 69€"
type textarea "Цена на очки начинается от 49 евро за пару, с улучшенным покрытием — 69 евро."
type textarea "Klaaside hind algab 49€ paar, parema pinnakattega 69€"
type textarea "Цена на очки начинается от €49 за пару, с улучшенным покрытием — €69."
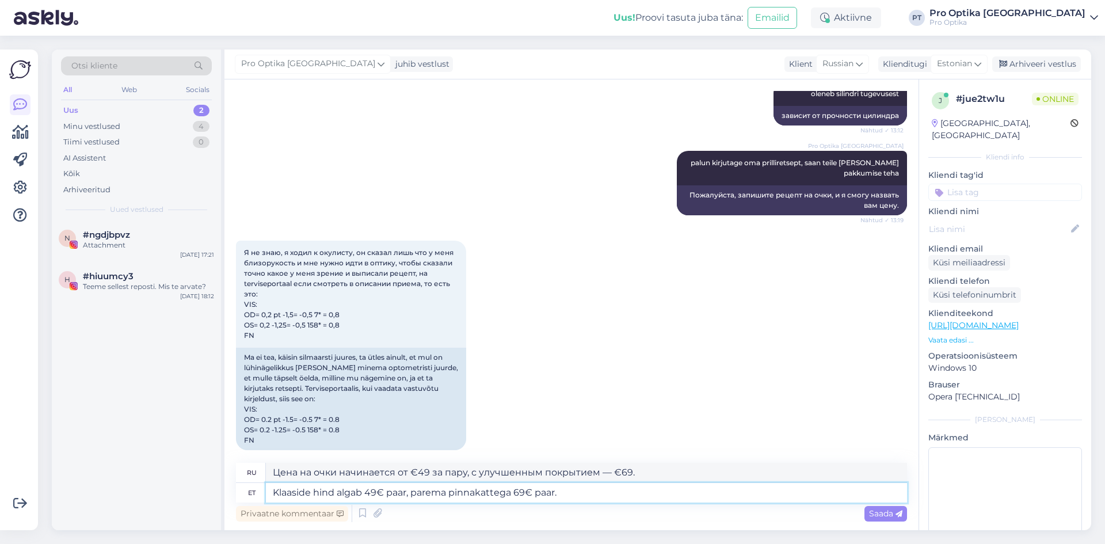
type textarea "Klaaside hind algab 49€ paar, parema pinnakattega 69€ paar."
type textarea "Цена на очки начинается от €49 за пару, с улучшенным покрытием — от €69 за пару."
type textarea "Klaaside hind algab 49€ paar, parema pinnakattega 69€ paar. Lõplik"
type textarea "Цена очков начинается от 49 евро за пару, с улучшенным покрытием — от 69 евро з…"
type textarea "Klaaside hind algab 49€ paar, parema pinnakattega 69€ paar. Lõplik hind"
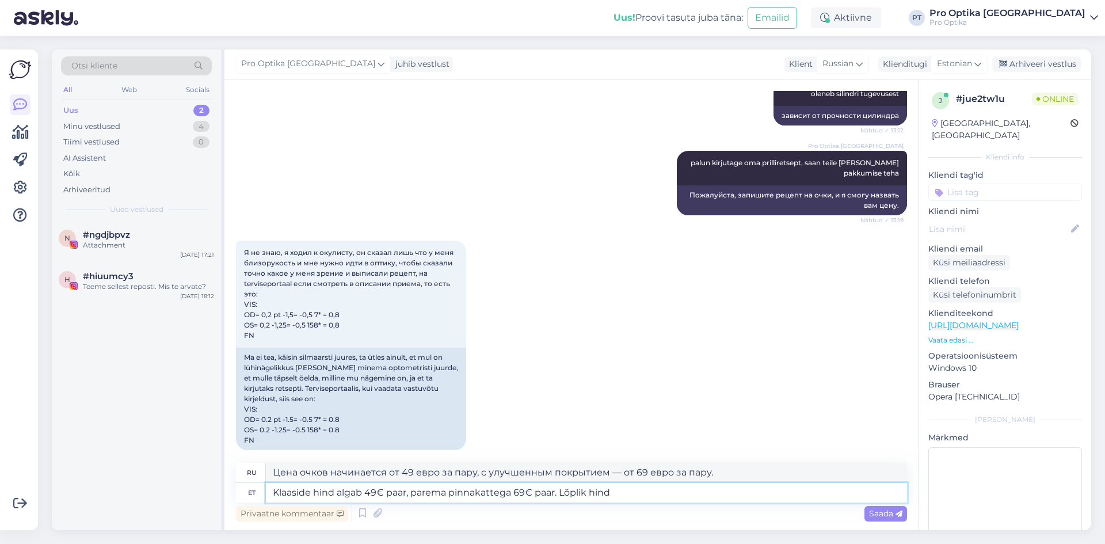
type textarea "Цена очков начинается от 49 евро за пару, с улучшенным покрытием — от 69 евро з…"
type textarea "Klaaside hind algab 49€ paar, parema pinnakattega 69€ paar. Lõplik hind siiski"
type textarea "Цена очков начинается от 49 евро за пару, а с улучшенным покрытием — от 69 евро…"
type textarea "Klaaside hind algab 49€ paar, parema pinnakattega 69€ paar. Lõplik hind siiski …"
type textarea "Цена очков начинается от 49 евро за пару, с улучшенным покрытием — от 69 евро з…"
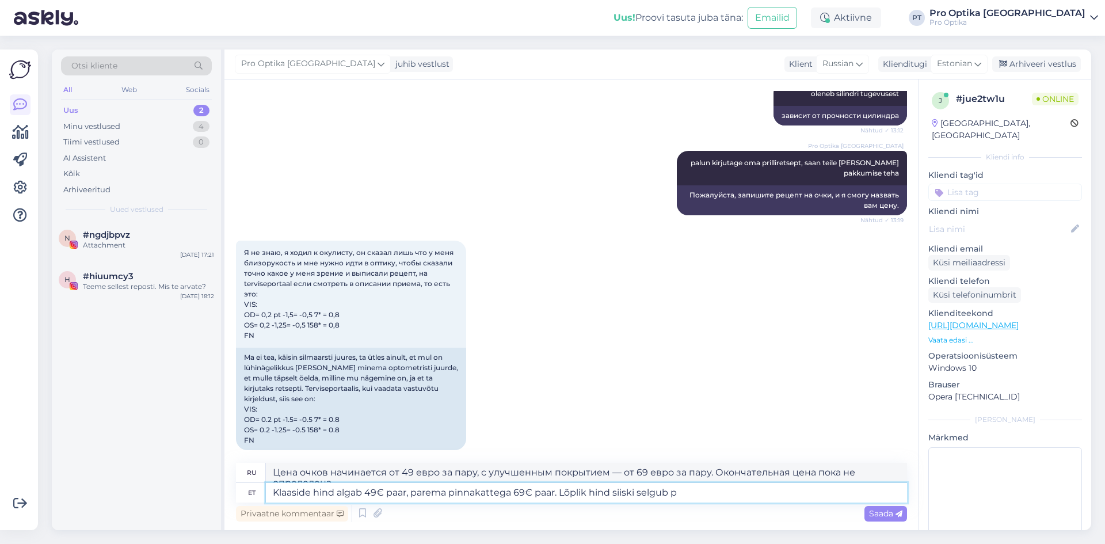
scroll to position [750, 0]
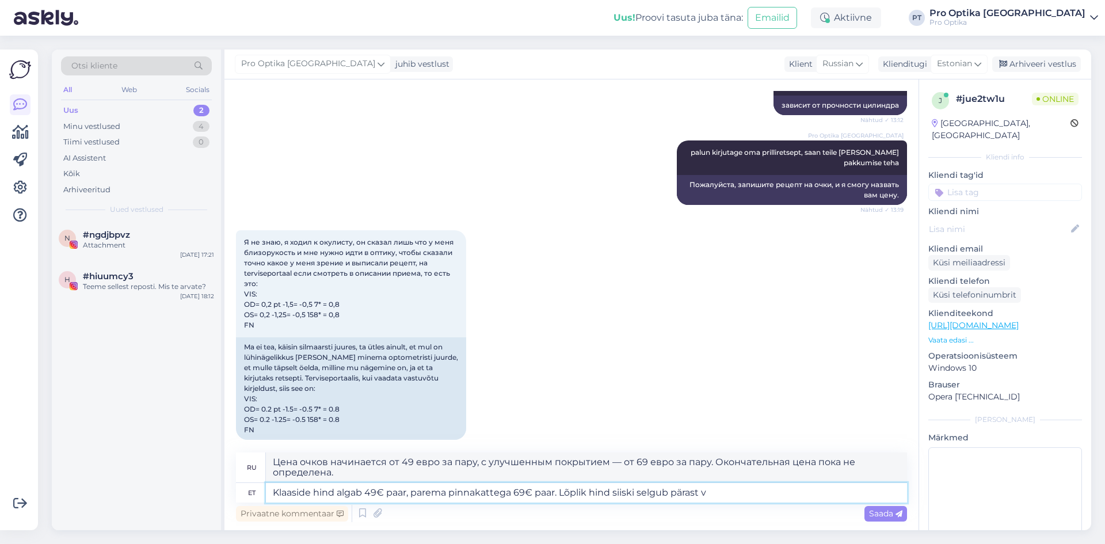
type textarea "Klaaside hind algab 49€ paar, parema pinnakattega 69€ paar. Lõplik hind siiski …"
type textarea "Цена очков начинается от 49 евро за пару, с улучшенным покрытием — от 69 евро з…"
type textarea "Klaaside hind algab 49€ paar, parema pinnakattega 69€ paar. Lõplik hind siiski …"
type textarea "Цена очков начинается от 49 евро за пару, с улучшенным покрытием — от 69 евро з…"
type textarea "Klaaside hind algab 49€ paar, parema pinnakattega 69€ paar. Lõplik hind siiski …"
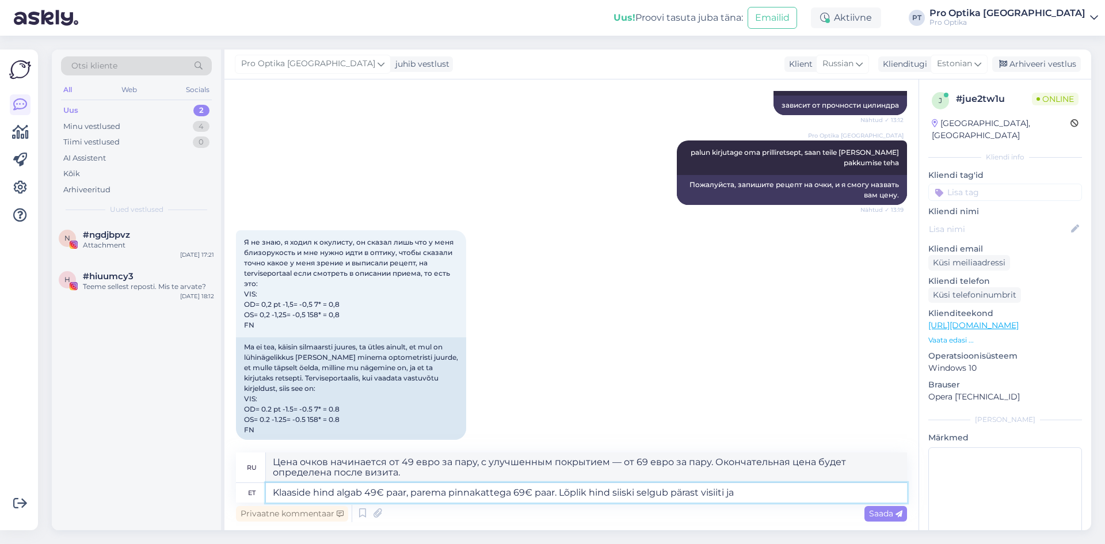
type textarea "Цена очков начинается от 49 евро за пару, с улучшенным покрытием — от 69 евро з…"
type textarea "Klaaside hind algab 49€ paar, parema pinnakattega 69€ paar. Lõplik hind siiski …"
type textarea "Цена очков начинается от 49 евро за пару, с улучшенным покрытием — от 69 евро з…"
type textarea "Klaaside hind algab 49€ paar, parema pinnakattega 69€ paar. Lõplik hind siiski …"
type textarea "Цена очков начинается от 49 евро за пару, с улучшенным покрытием — от 69 евро з…"
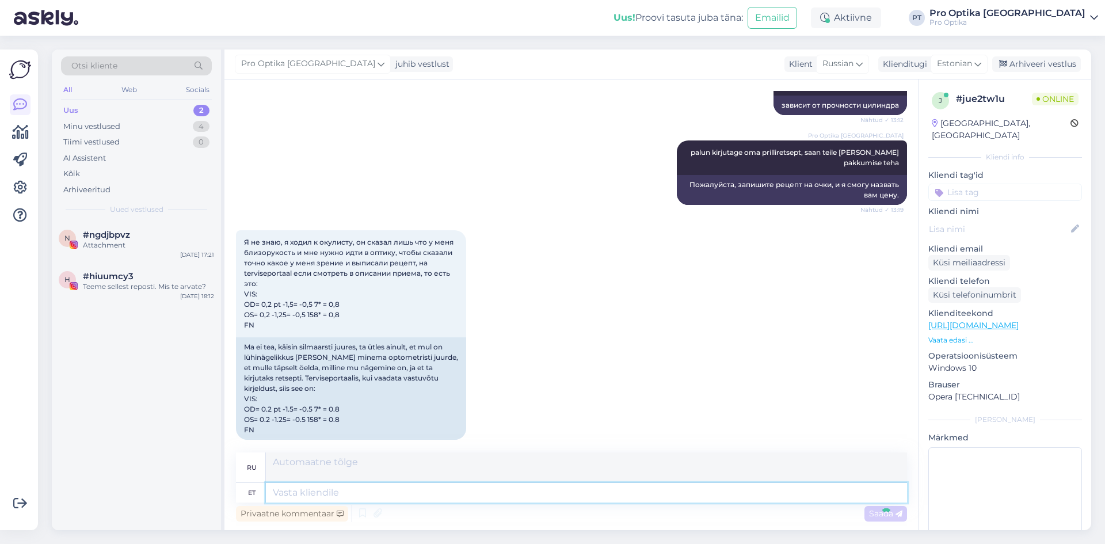
scroll to position [840, 0]
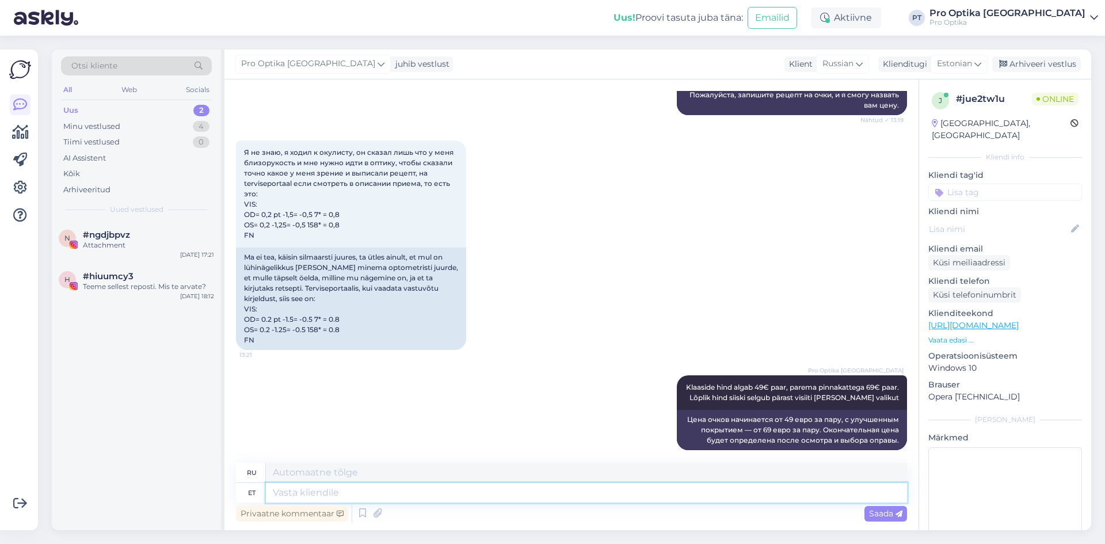
click at [312, 495] on textarea at bounding box center [586, 493] width 641 height 20
